Goal: Information Seeking & Learning: Learn about a topic

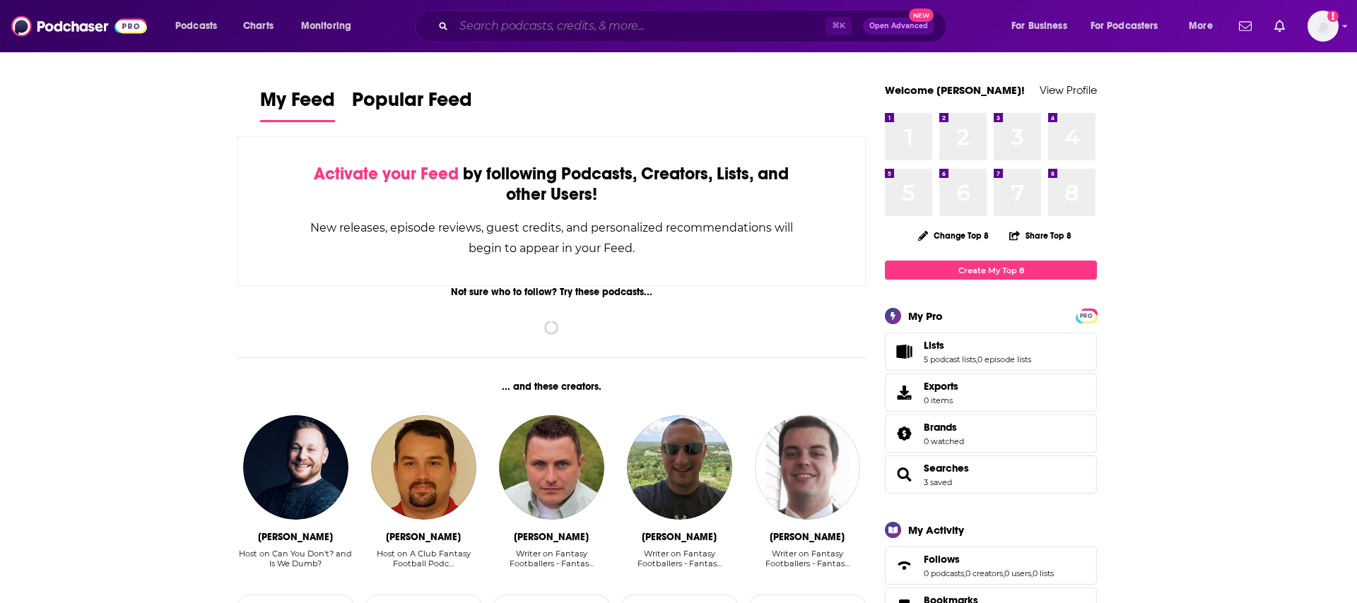
click at [489, 35] on input "Search podcasts, credits, & more..." at bounding box center [640, 26] width 372 height 23
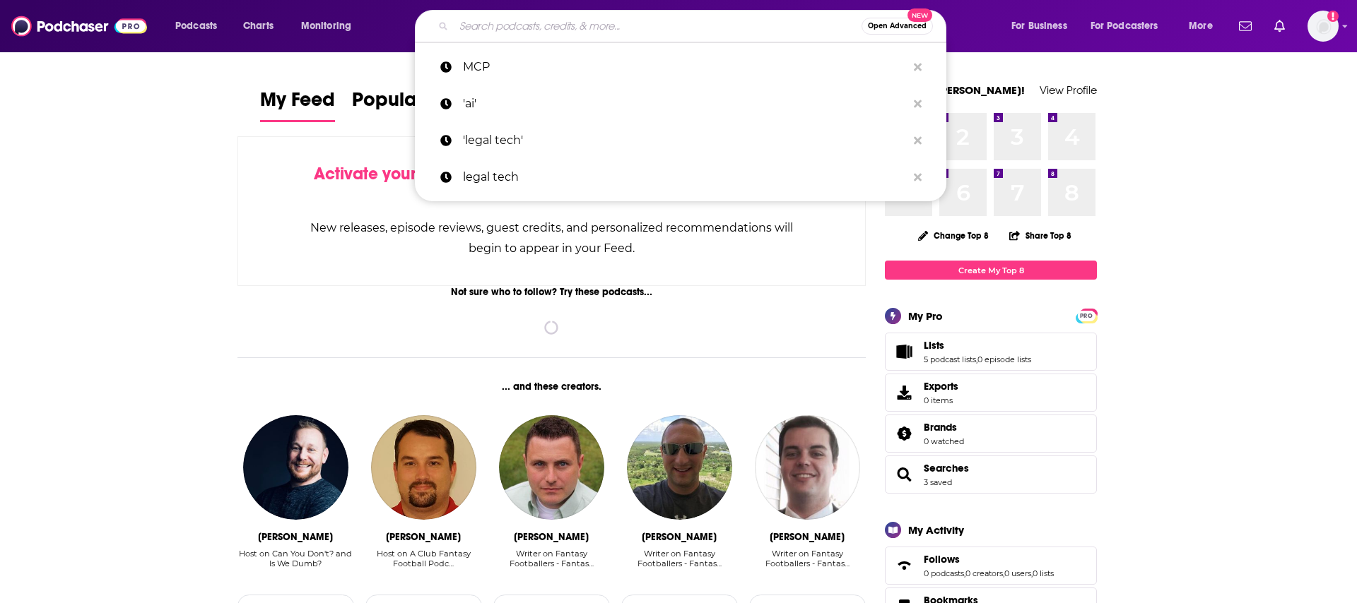
paste input "Breaking into Cybersecurity"
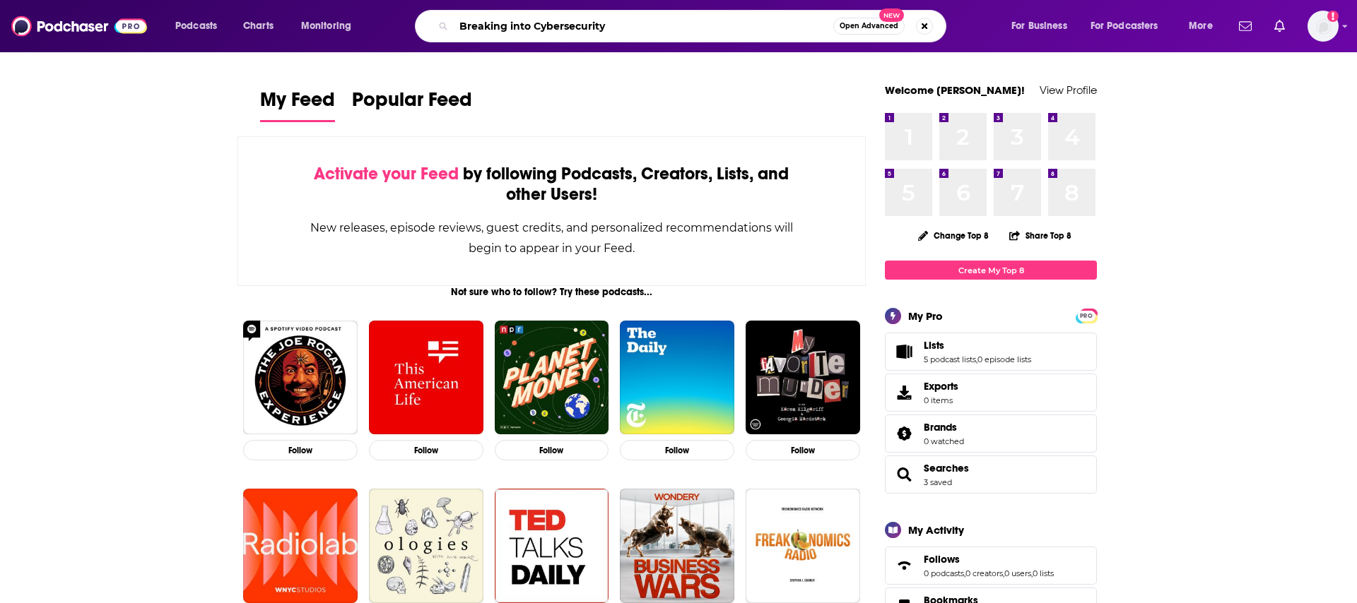
type input "Breaking into Cybersecurity"
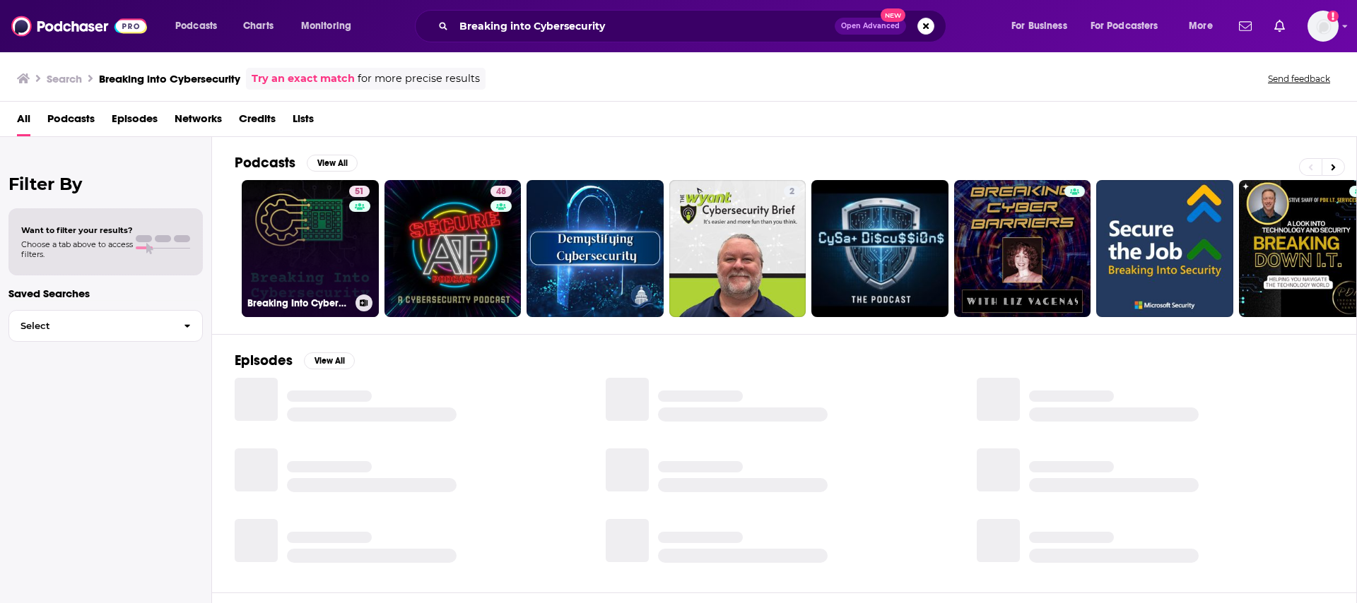
click at [328, 276] on link "51 Breaking Into Cybersecurity" at bounding box center [310, 248] width 137 height 137
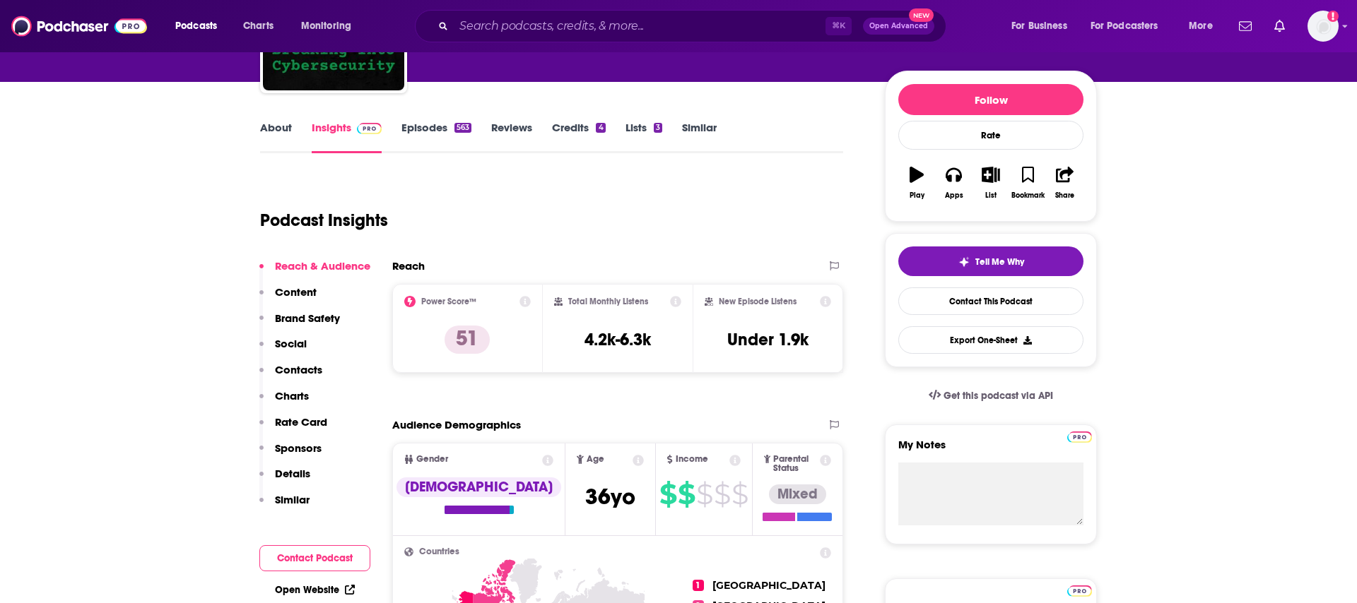
scroll to position [178, 0]
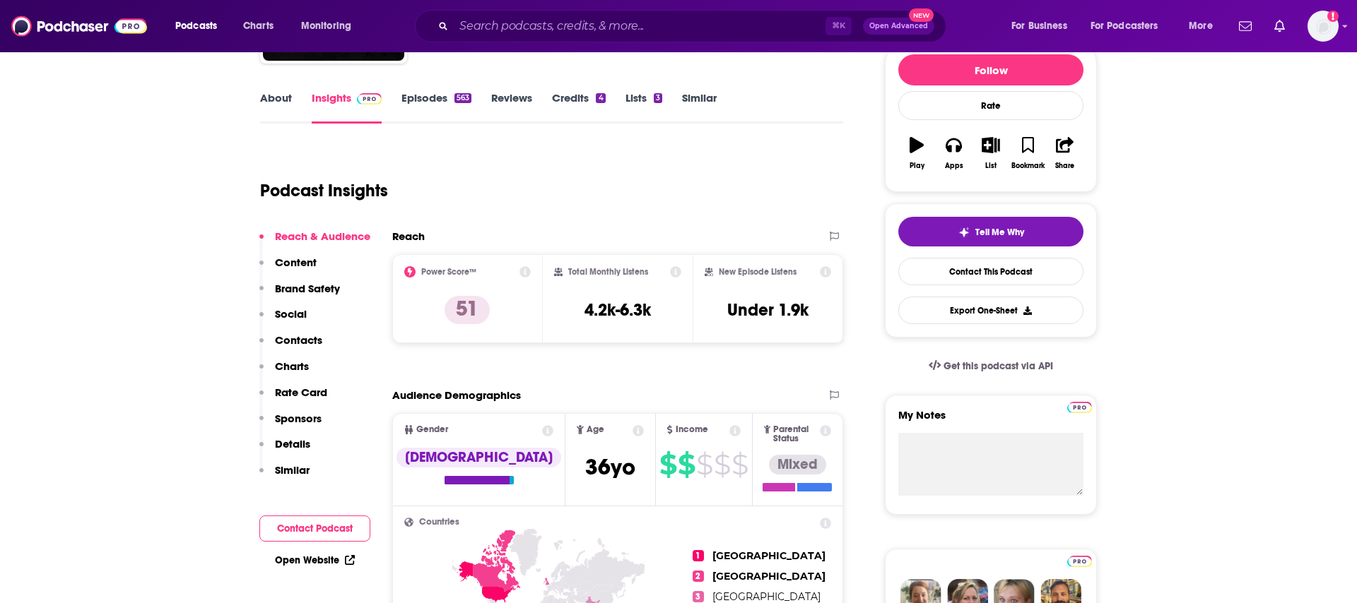
click at [827, 271] on icon at bounding box center [825, 271] width 11 height 11
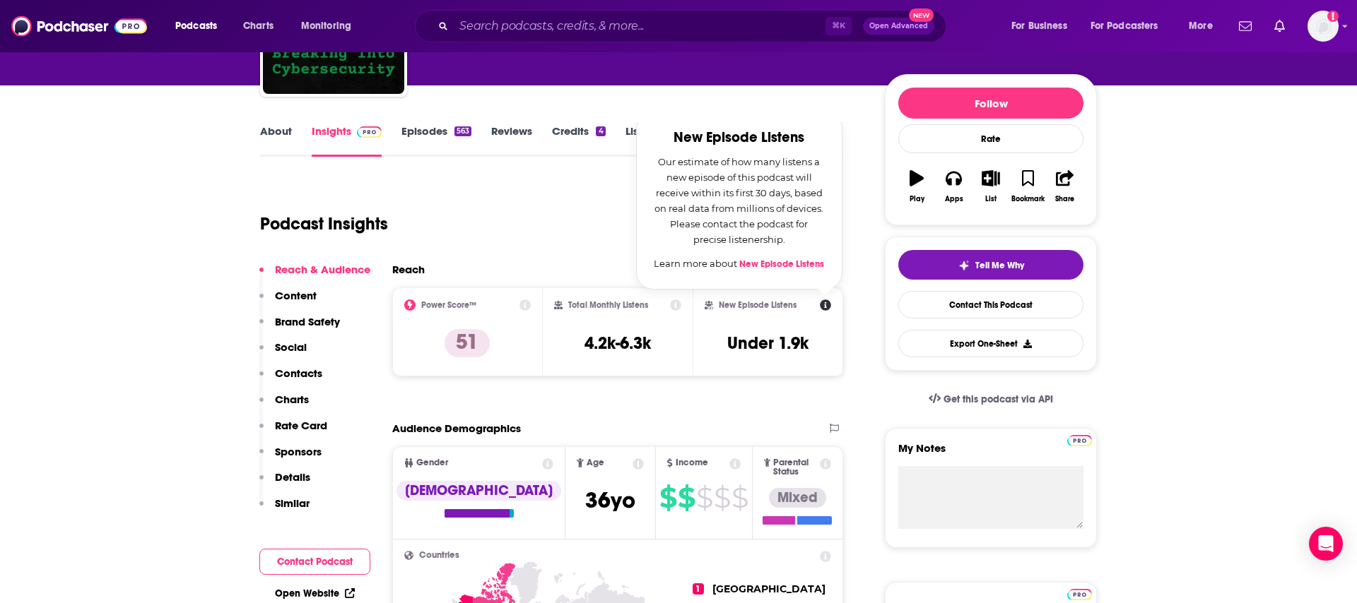
scroll to position [146, 0]
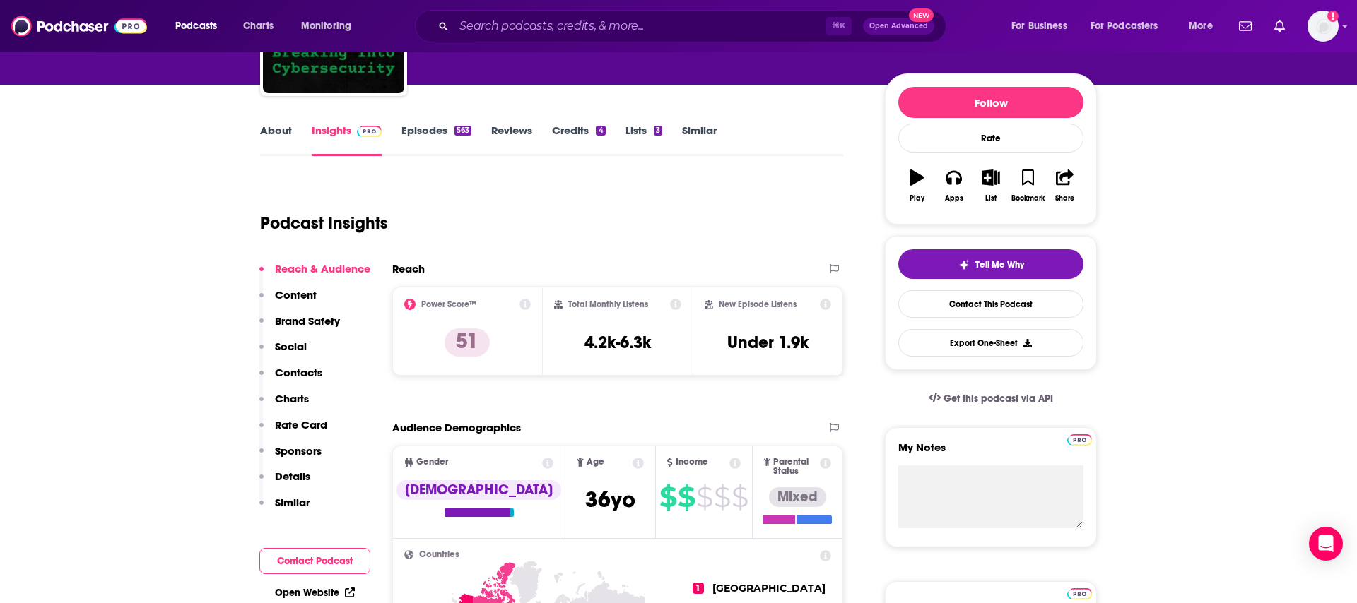
click at [423, 128] on link "Episodes 563" at bounding box center [436, 140] width 70 height 33
